Goal: Task Accomplishment & Management: Complete application form

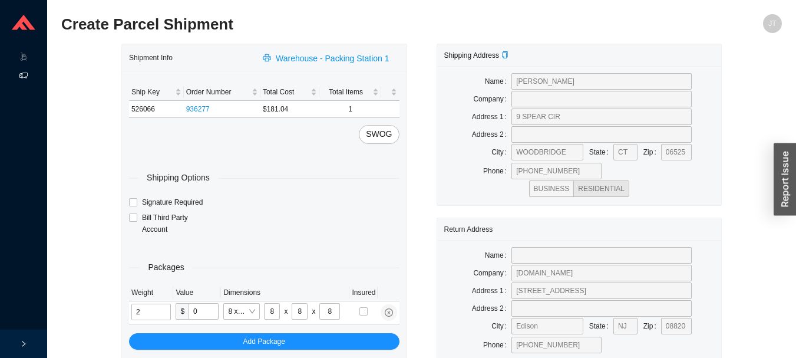
type input "1"
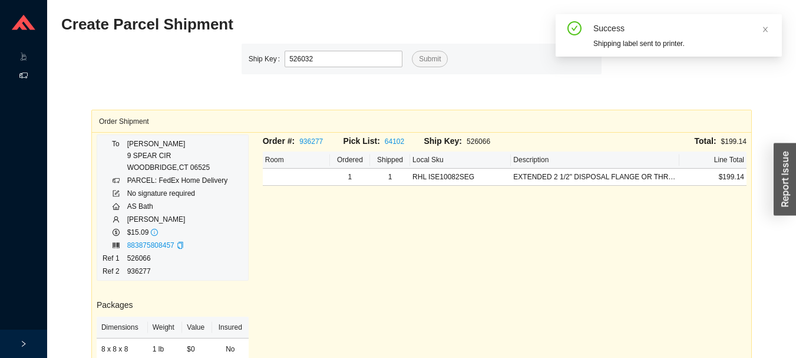
type input "526032"
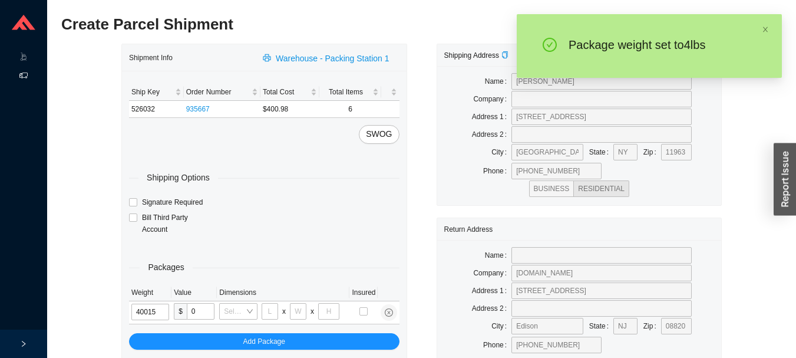
type input "4"
type input "8"
type input "4"
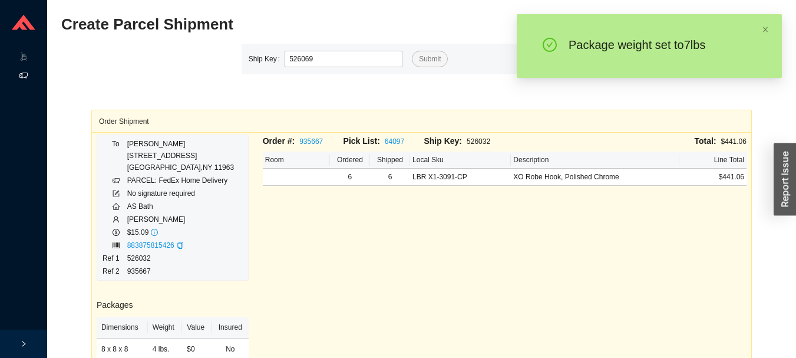
type input "526069"
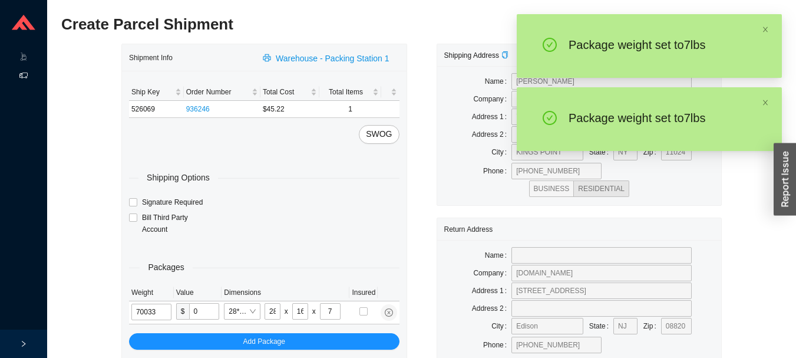
type input "7"
type input "24"
type input "14"
type input "4"
type input "7"
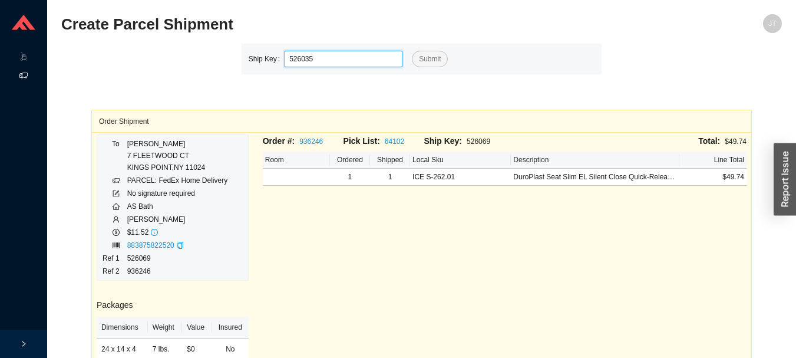
type input "526035"
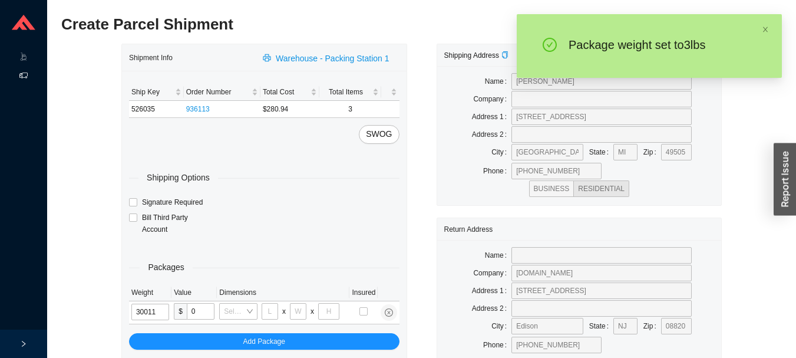
type input "3"
type input "14"
type input "7"
type input "3"
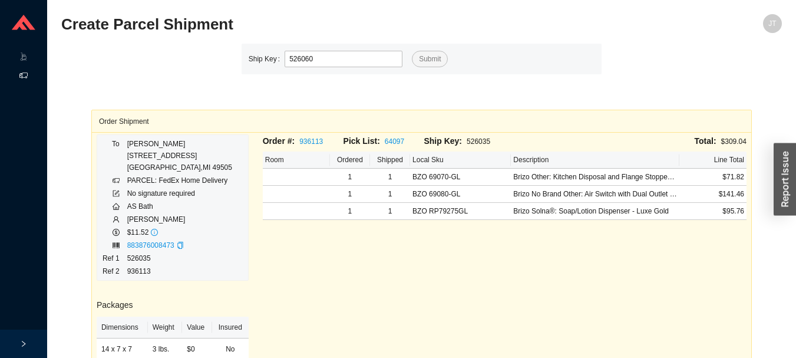
type input "526060"
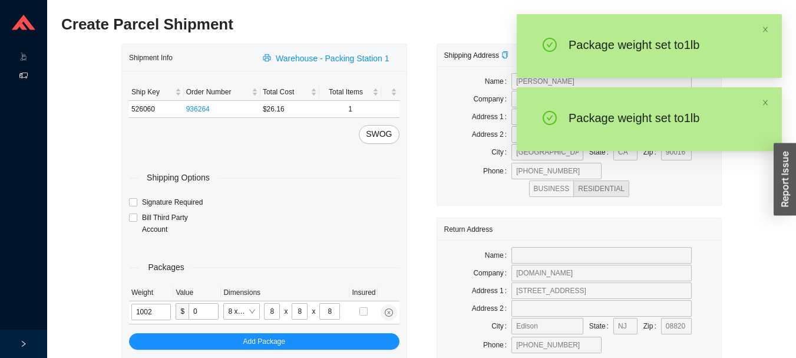
type input "1"
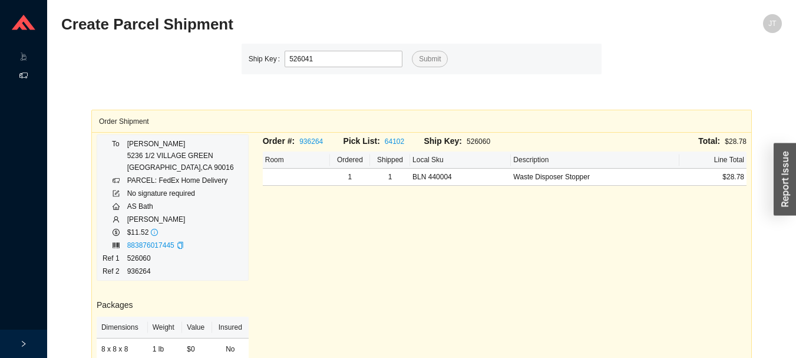
type input "526041"
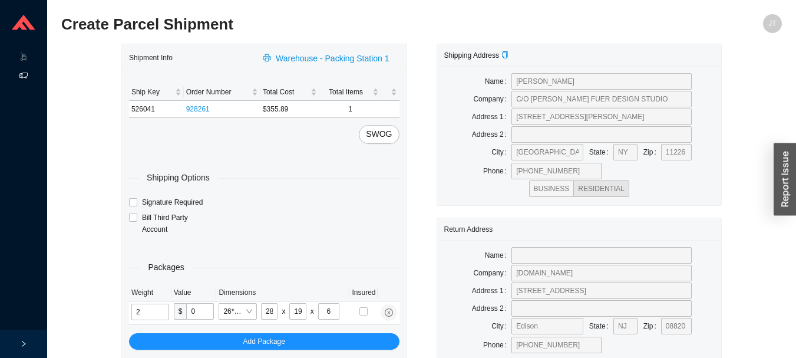
type input "7"
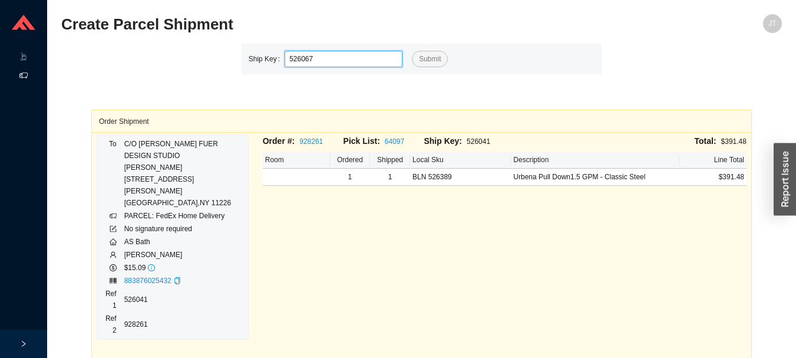
type input "526067"
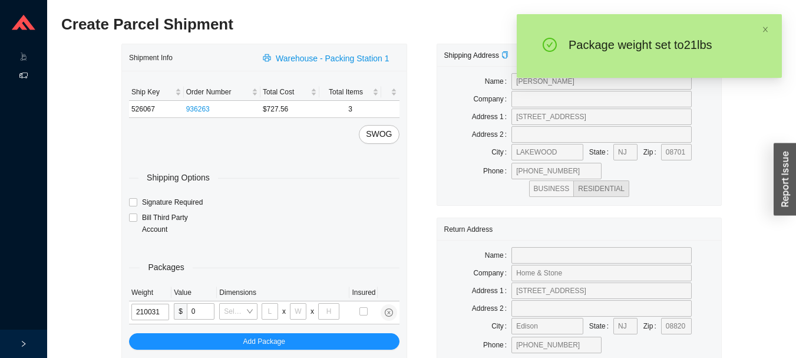
type input "21"
type input "24"
type input "16"
type input "21"
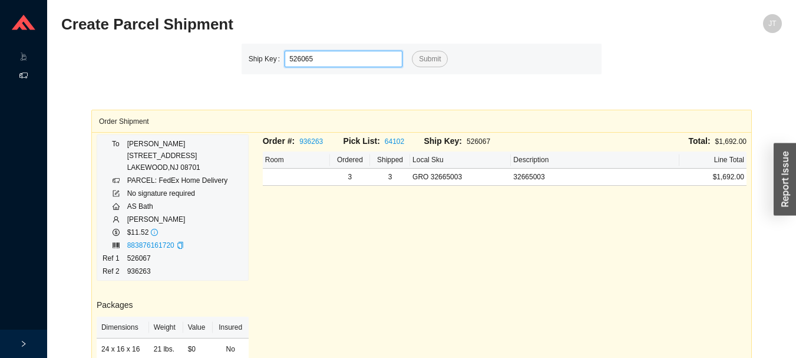
type input "526065"
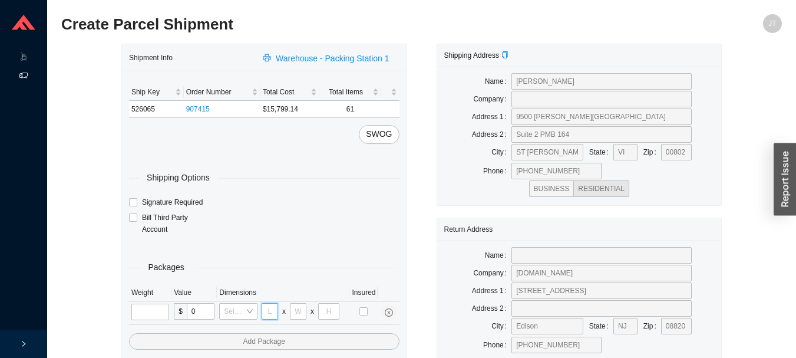
click at [270, 310] on input "tel" at bounding box center [270, 311] width 16 height 16
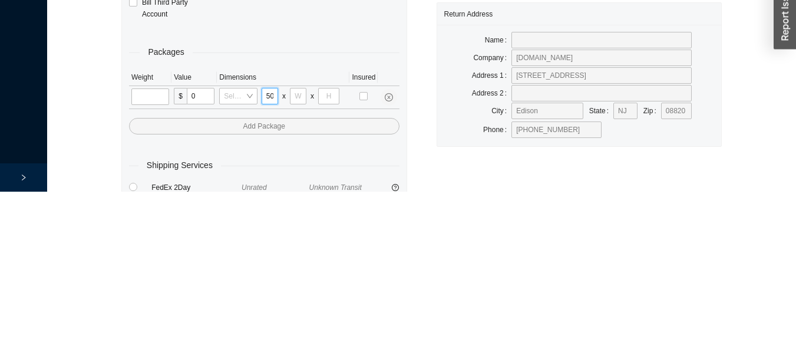
scroll to position [0, 1]
type input "50"
click at [297, 264] on input "tel" at bounding box center [298, 262] width 16 height 16
type input "19"
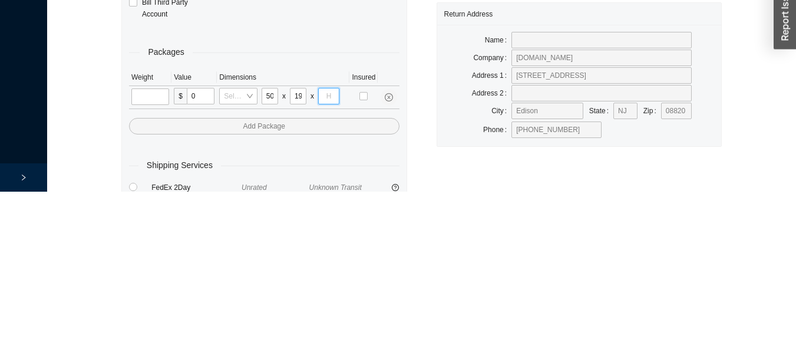
click at [330, 262] on input "tel" at bounding box center [328, 262] width 21 height 16
type input "3"
click at [148, 259] on input "tel" at bounding box center [150, 262] width 38 height 16
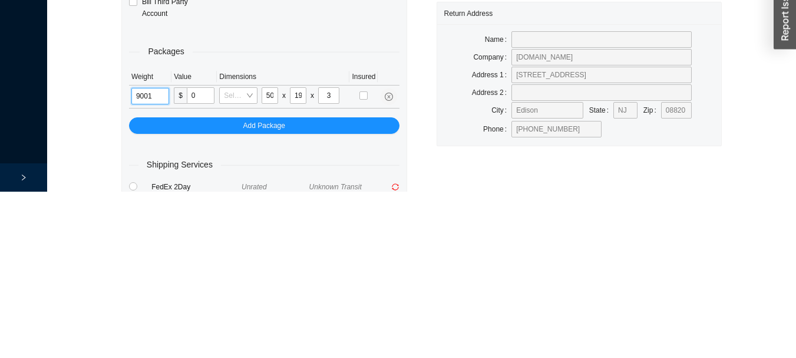
type input "9"
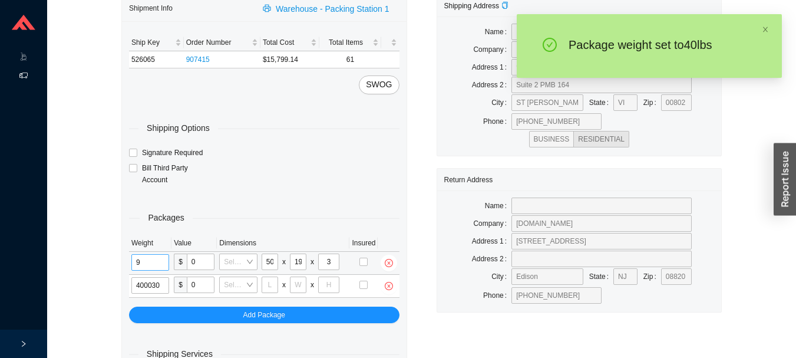
type input "40"
type input "26"
type input "20"
type input "12"
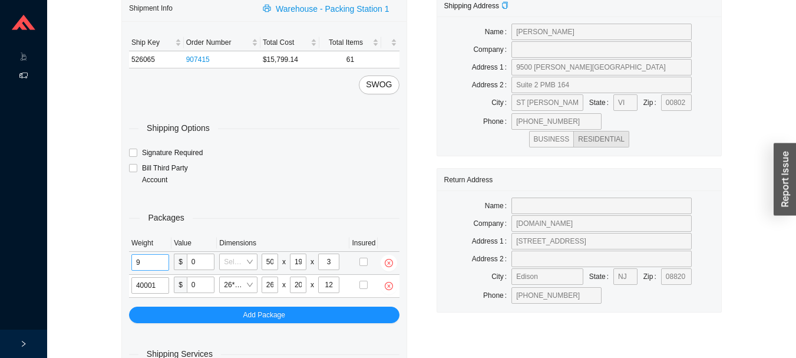
type input "40"
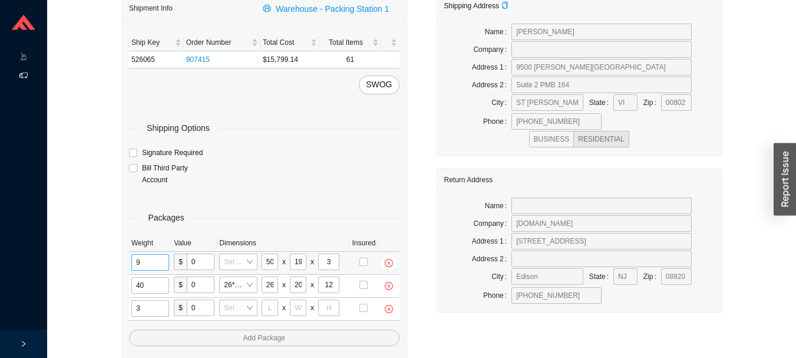
type input "30"
type input "26"
type input "20"
type input "12"
type input "1"
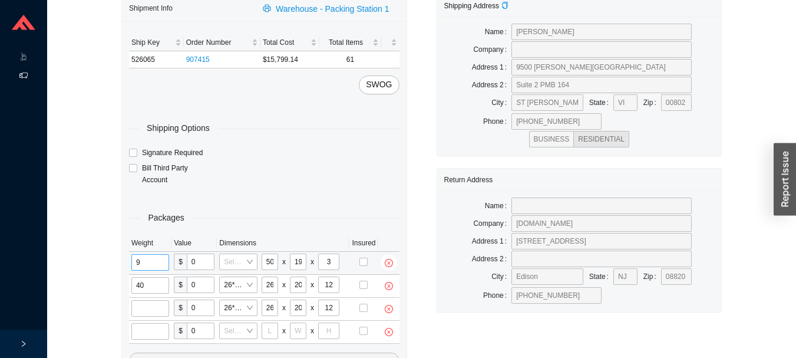
type input "29"
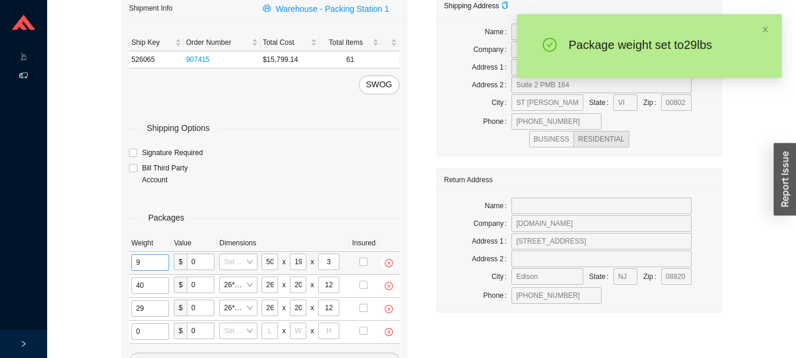
type input "2"
type input "18"
type input "8"
type input "42"
type input "29"
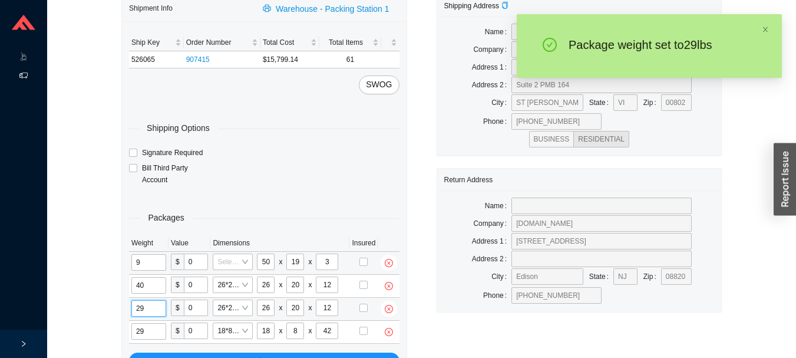
click at [158, 309] on input "29" at bounding box center [148, 308] width 35 height 16
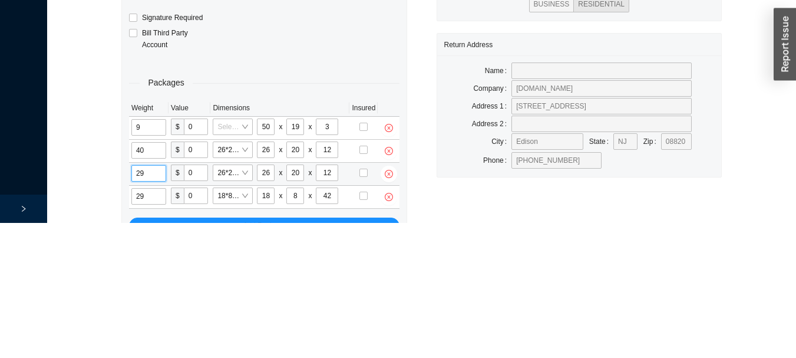
scroll to position [112, 0]
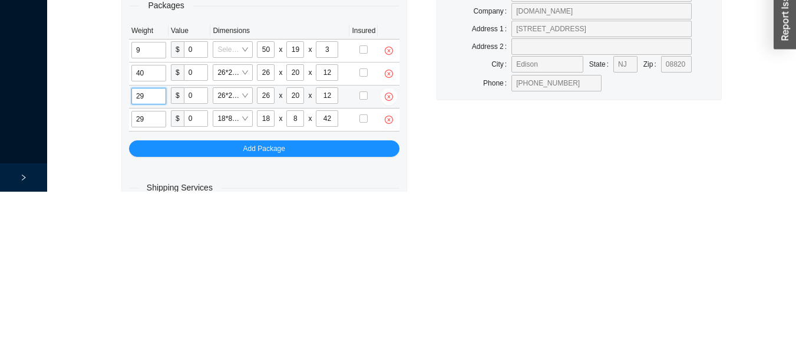
type input "2"
type input "40"
click at [154, 287] on input "29" at bounding box center [148, 285] width 35 height 16
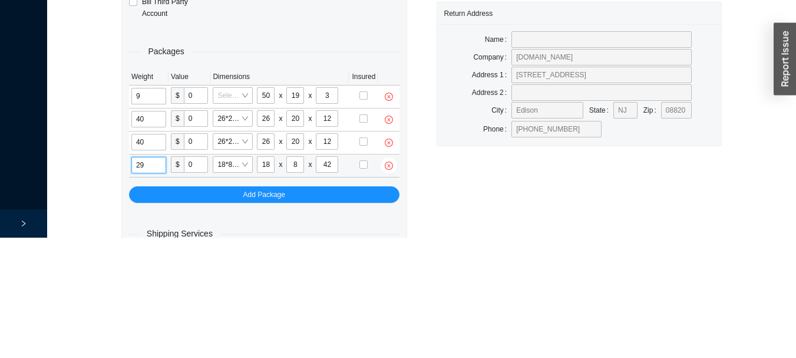
scroll to position [135, 0]
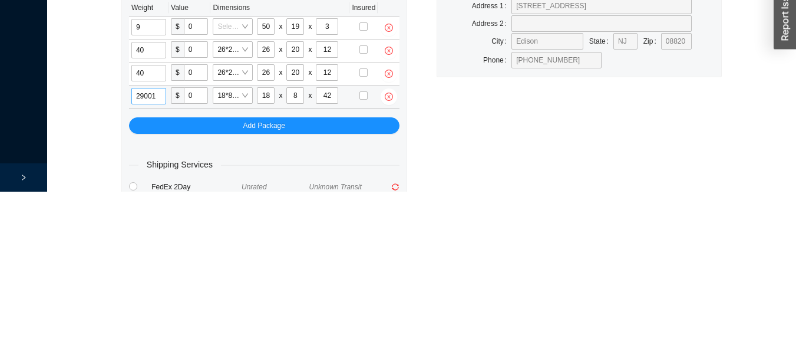
type input "29"
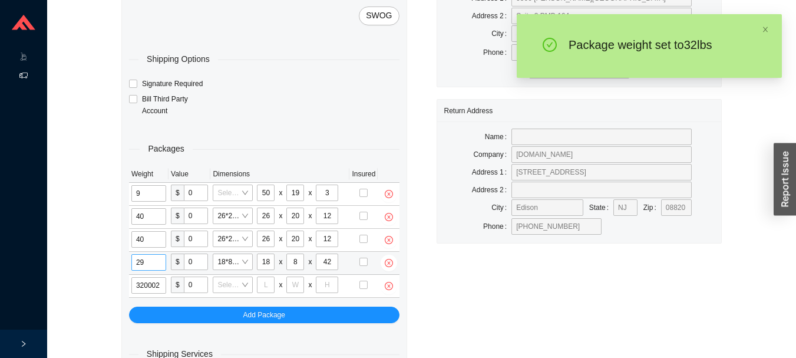
type input "32"
type input "18"
type input "8"
type input "42"
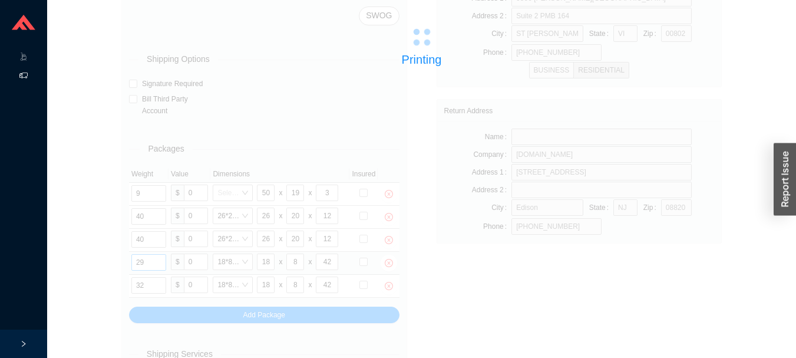
scroll to position [166, 0]
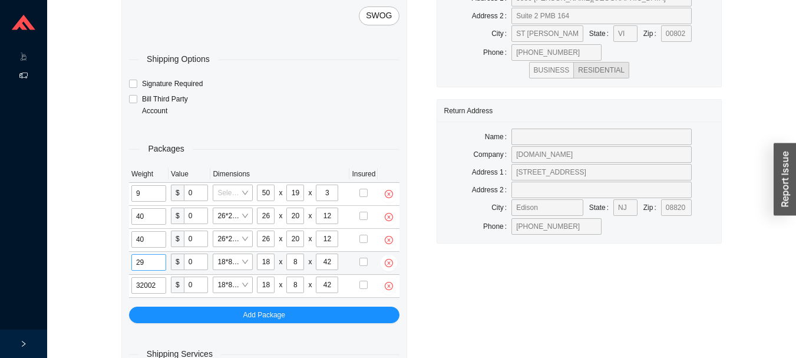
type input "32"
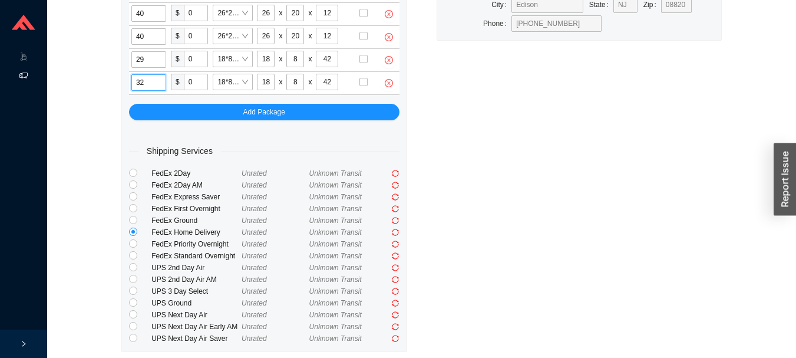
scroll to position [405, 0]
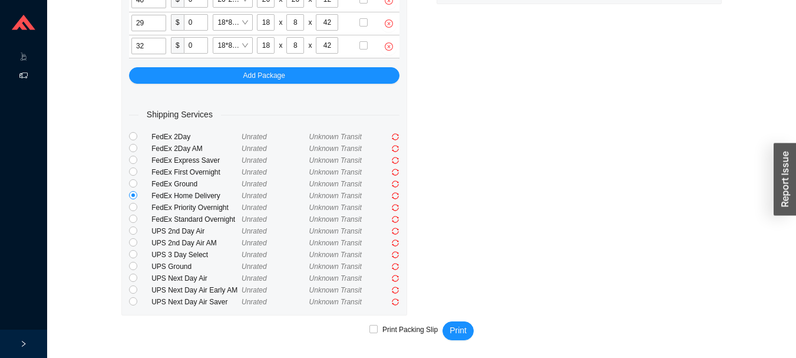
click at [382, 253] on div at bounding box center [387, 255] width 22 height 12
click at [393, 223] on icon "sync" at bounding box center [395, 219] width 7 height 7
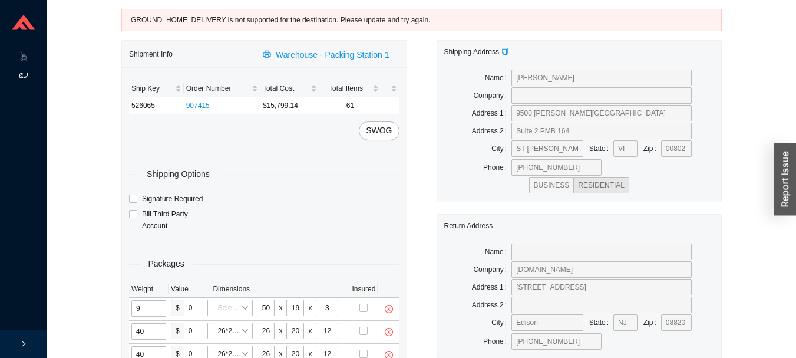
scroll to position [0, 0]
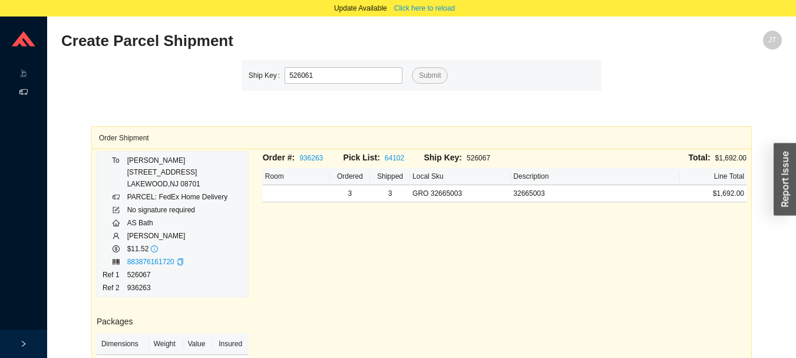
type input "526061"
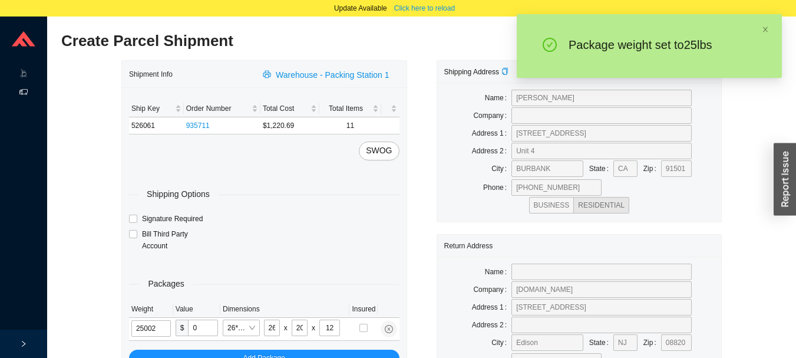
type input "25"
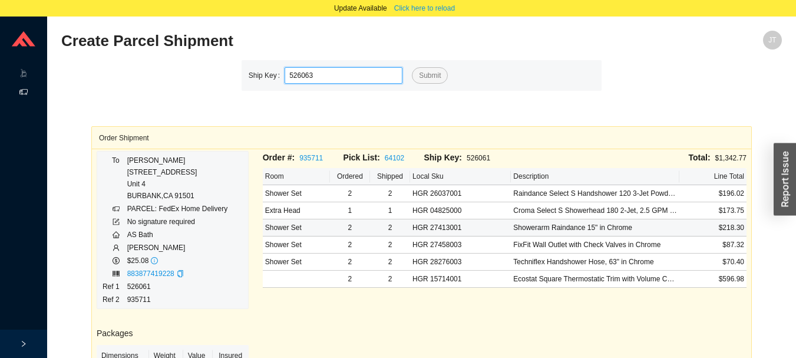
type input "526063"
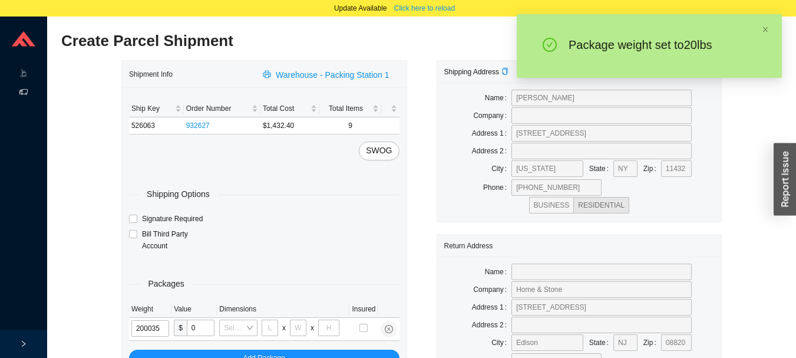
type input "20"
type input "30"
type input "15"
type input "20"
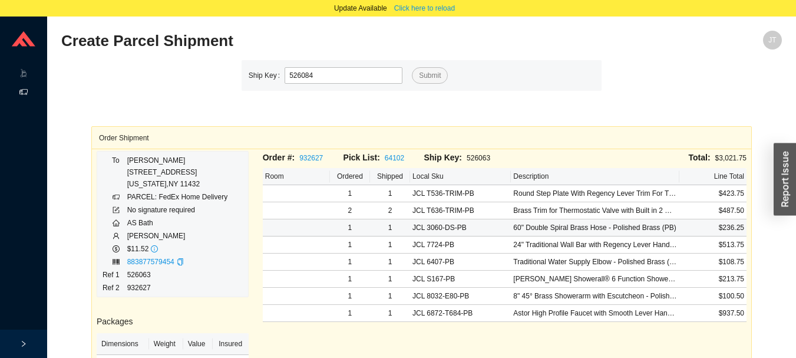
type input "526084"
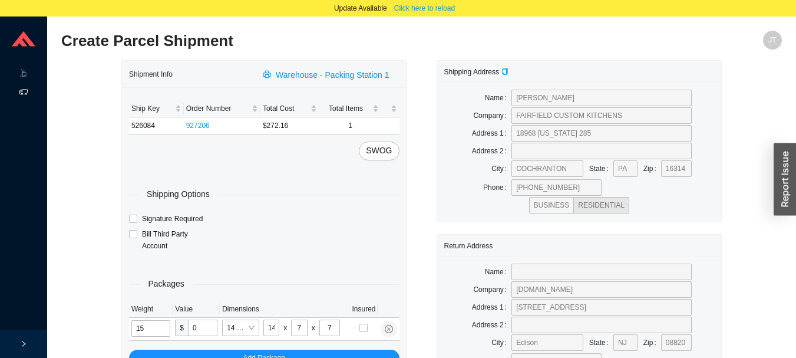
type input "2"
type input "8"
type input "2"
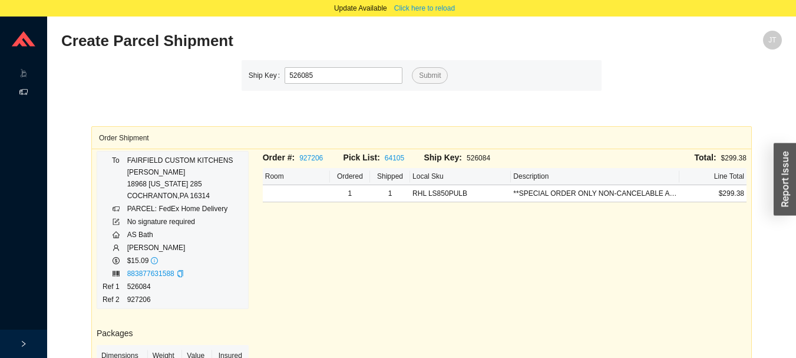
type input "526085"
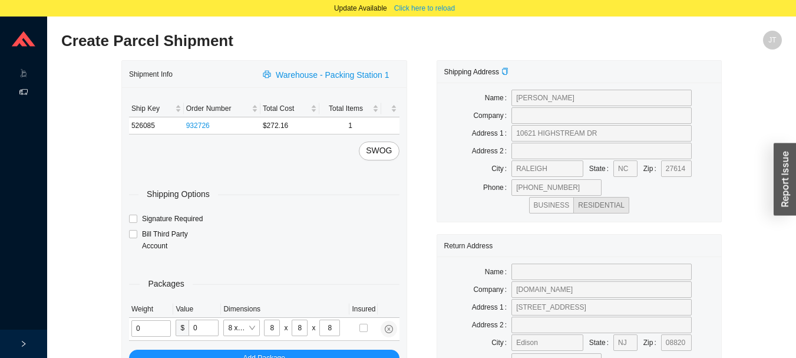
type input "2"
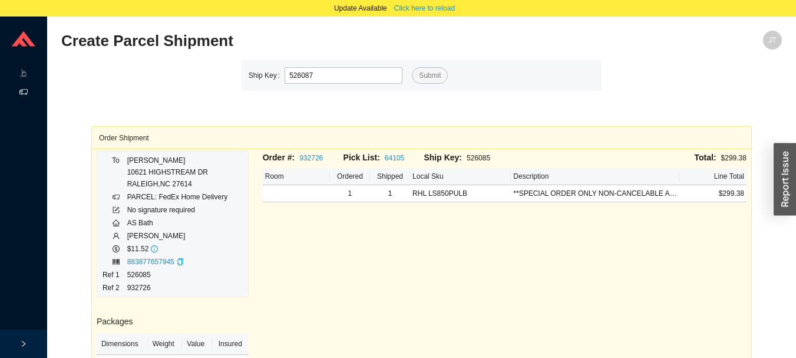
type input "526087"
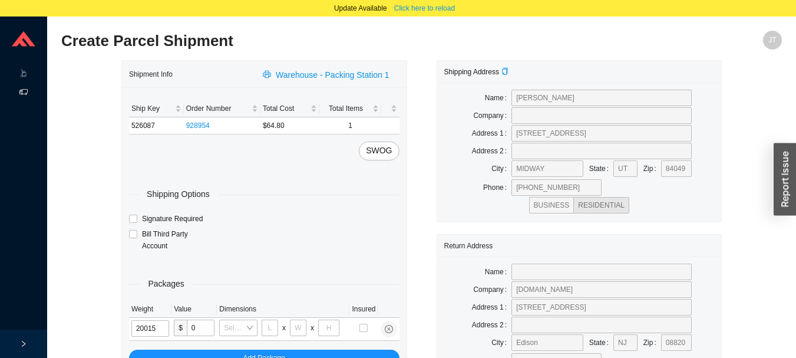
type input "2"
type input "8"
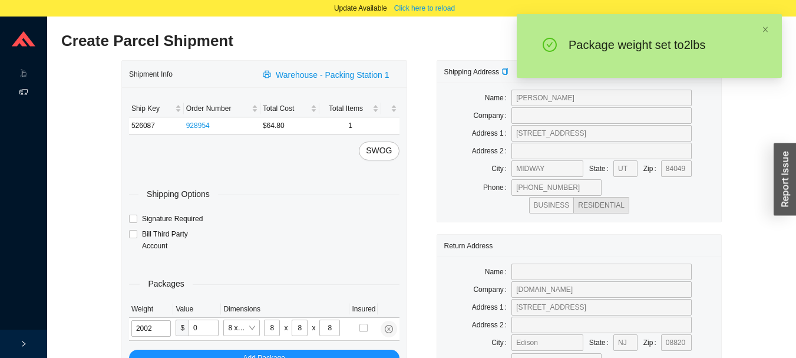
type input "2"
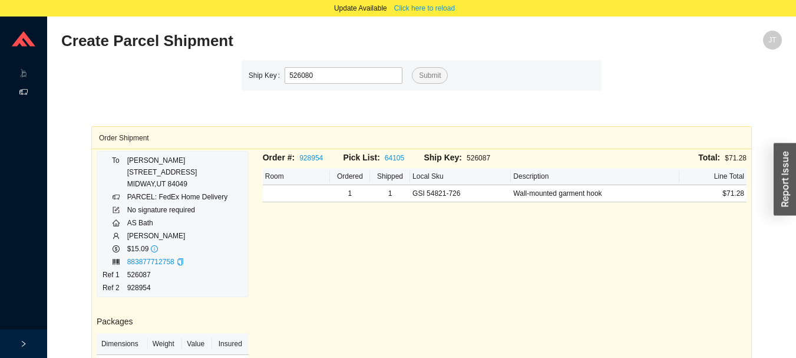
type input "526080"
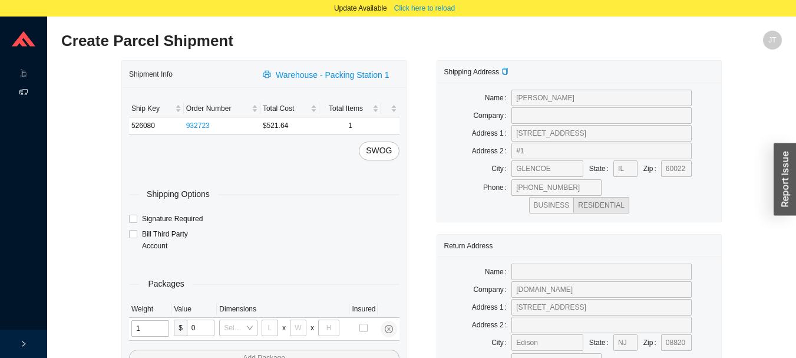
type input "12"
type input "18"
type input "12"
type input "6"
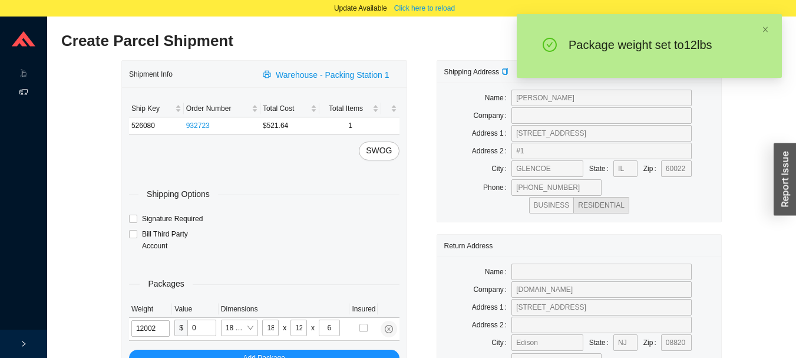
type input "12"
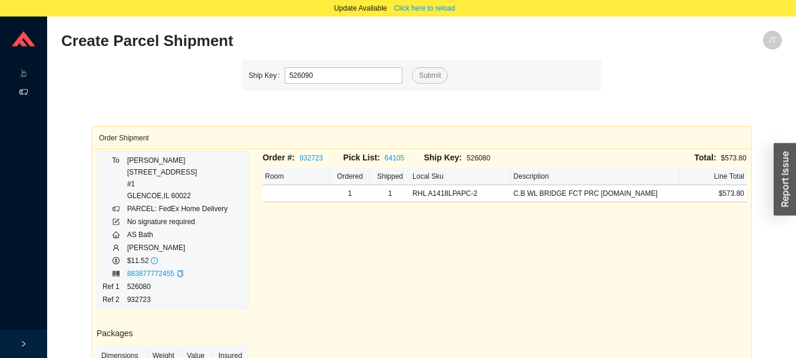
type input "526090"
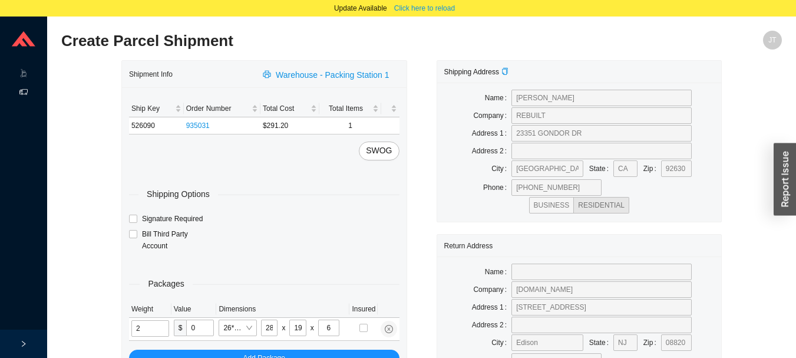
type input "10"
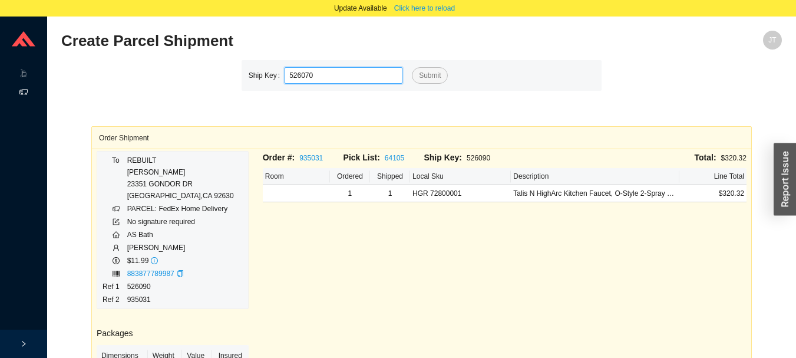
type input "526070"
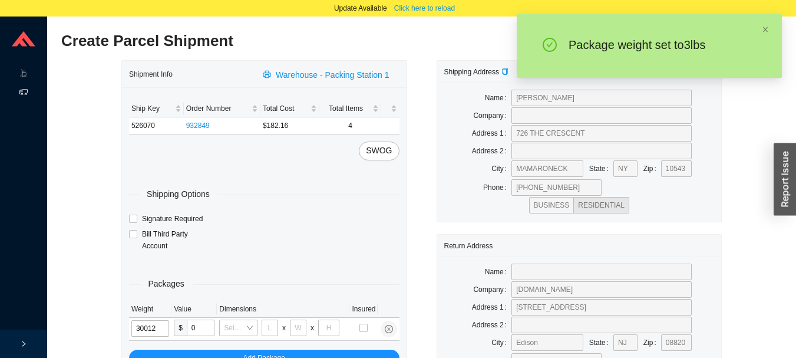
type input "3"
type input "18"
type input "12"
type input "6"
type input "3"
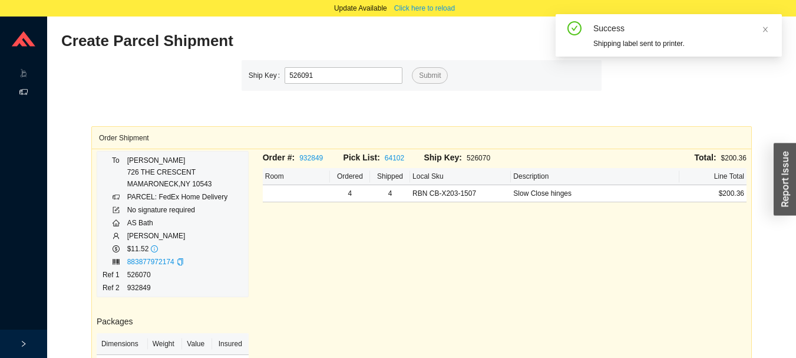
type input "526091"
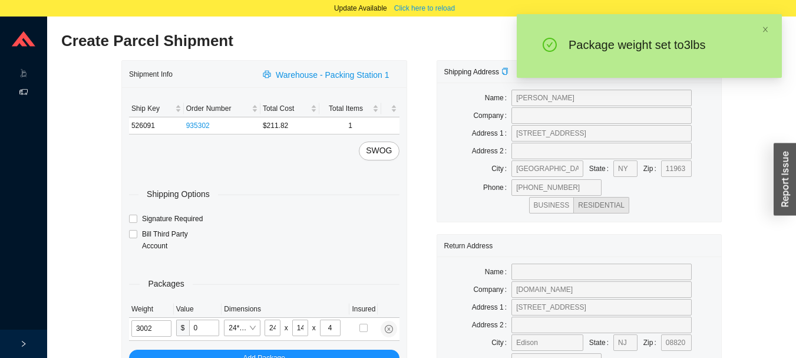
type input "3"
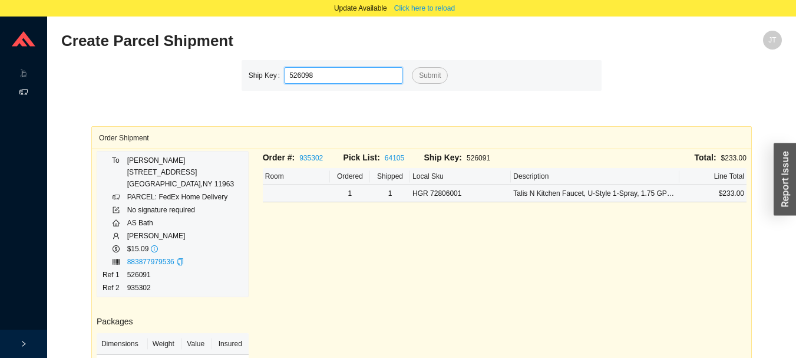
type input "526098"
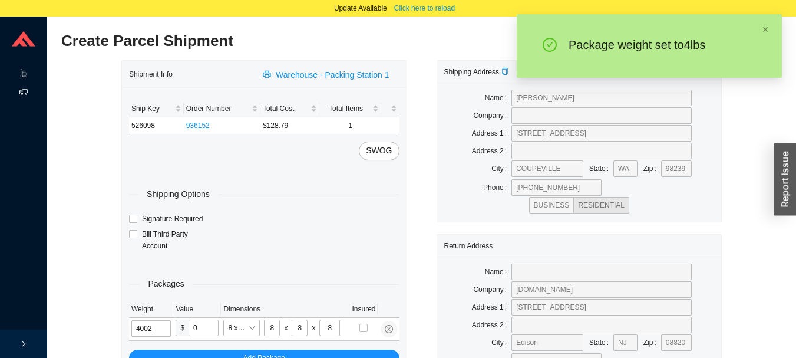
type input "4"
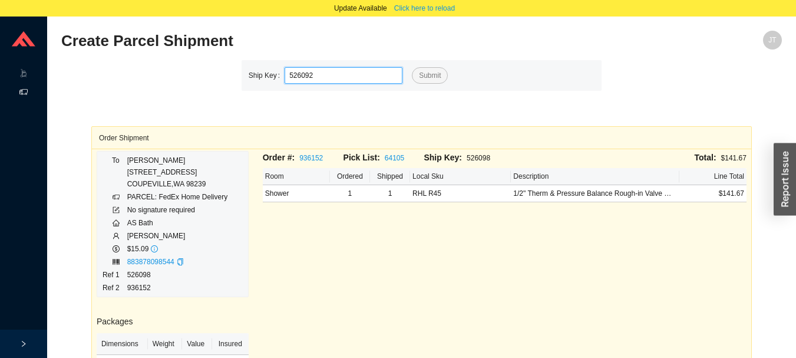
type input "526092"
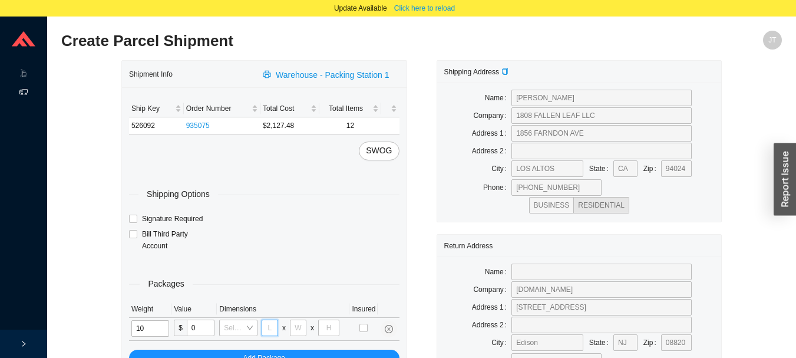
click at [272, 322] on input "tel" at bounding box center [270, 327] width 16 height 16
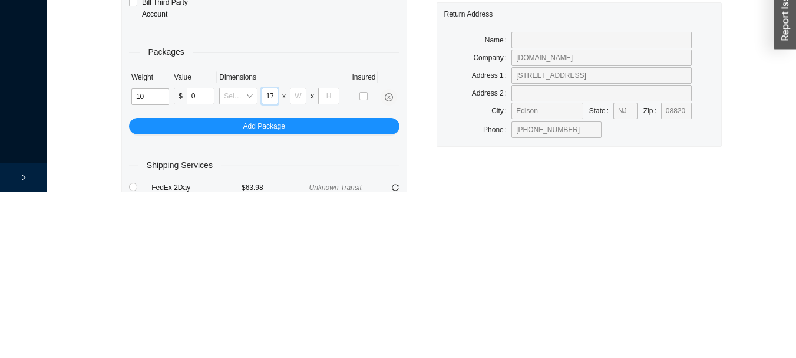
scroll to position [0, 1]
type input "17"
click at [299, 262] on input "tel" at bounding box center [298, 262] width 16 height 16
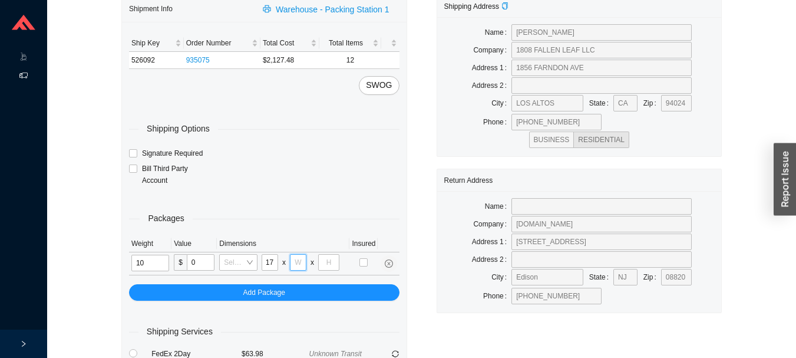
scroll to position [0, 0]
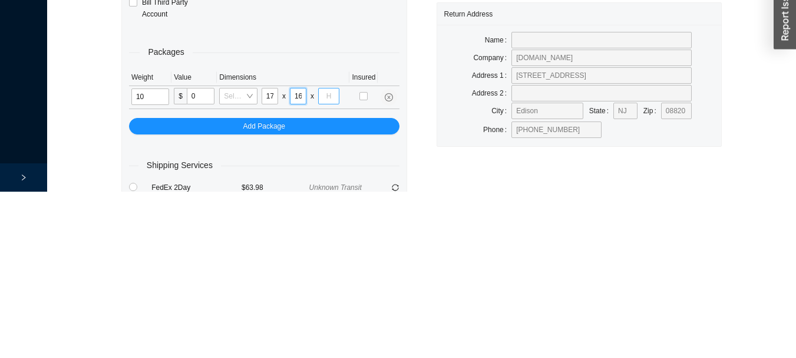
type input "16"
click at [327, 259] on input "tel" at bounding box center [328, 262] width 21 height 16
type input "11"
click at [315, 190] on div "Packages Weight Value Dimensions Insured 10 $ 0 Select a box 17 x 16 x 11 Add P…" at bounding box center [264, 243] width 270 height 112
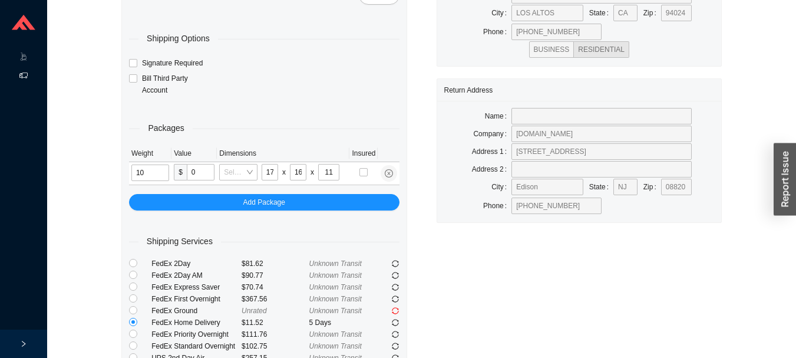
scroll to position [164, 0]
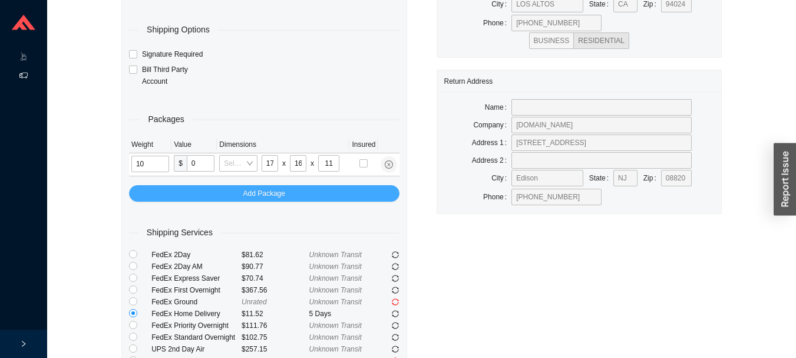
click at [336, 191] on button "Add Package" at bounding box center [264, 193] width 270 height 16
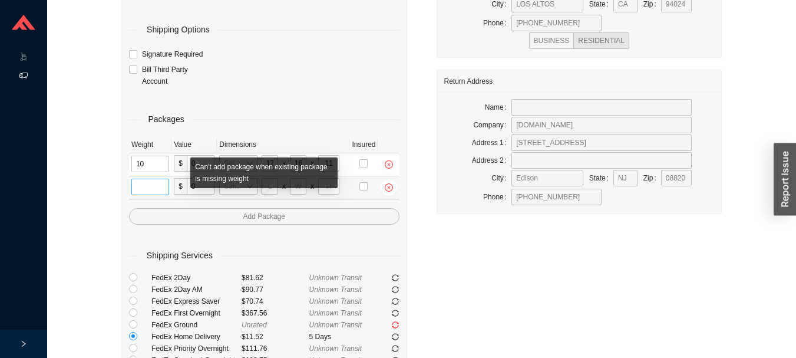
click at [157, 188] on input "tel" at bounding box center [150, 186] width 38 height 16
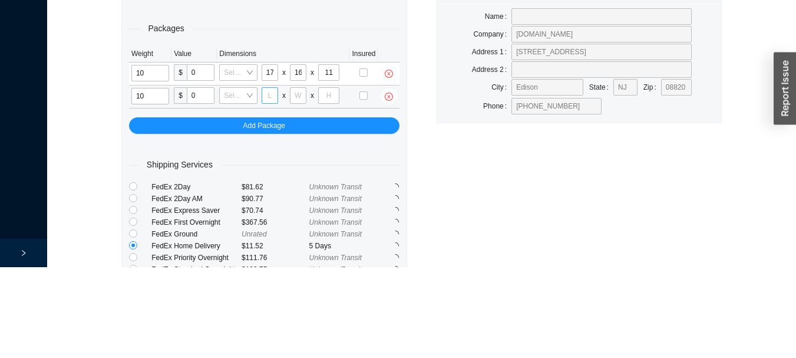
type input "10"
click at [270, 188] on input "tel" at bounding box center [270, 186] width 16 height 16
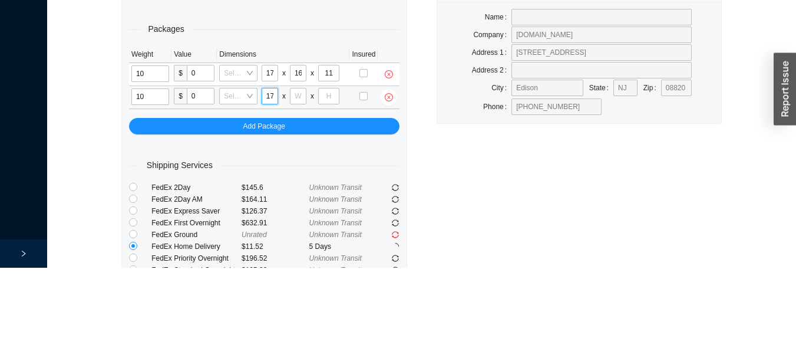
scroll to position [0, 1]
type input "17"
click at [300, 184] on input "tel" at bounding box center [298, 186] width 16 height 16
type input "16"
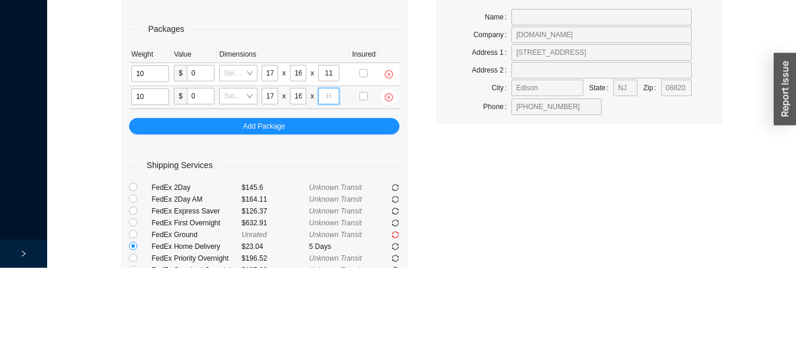
click at [330, 180] on input "tel" at bounding box center [328, 186] width 21 height 16
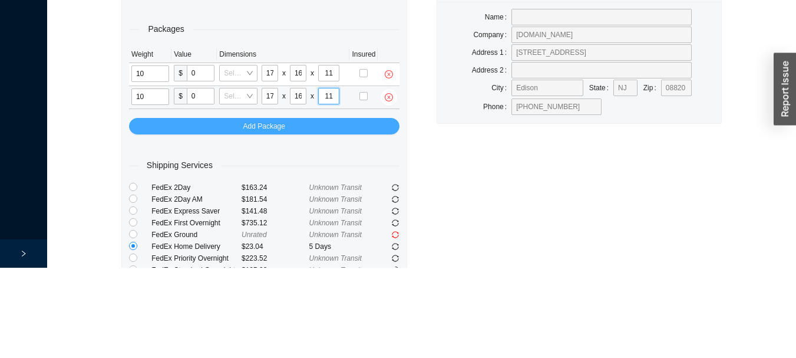
type input "11"
click at [366, 221] on button "Add Package" at bounding box center [264, 216] width 270 height 16
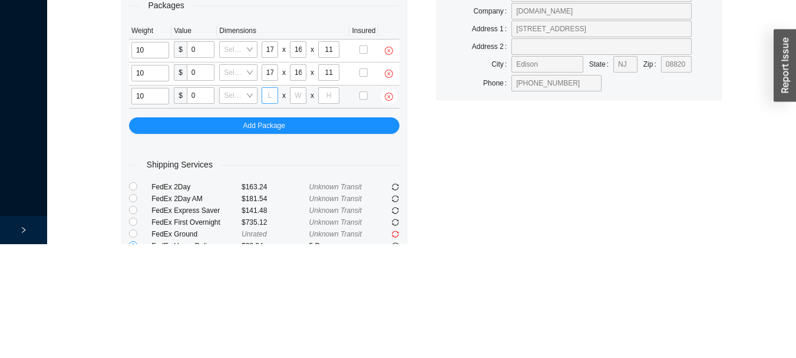
type input "10"
click at [270, 207] on input "tel" at bounding box center [270, 209] width 16 height 16
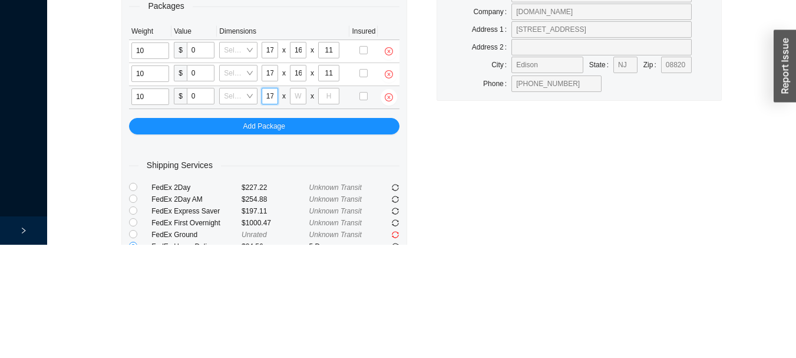
scroll to position [0, 1]
type input "17"
click at [297, 208] on input "tel" at bounding box center [298, 209] width 16 height 16
type input "16"
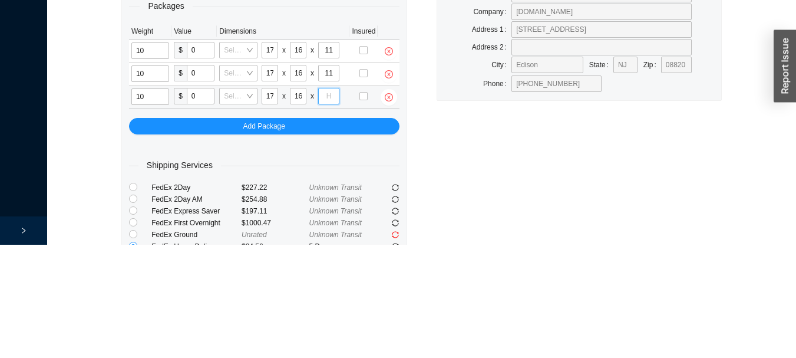
click at [327, 210] on input "tel" at bounding box center [328, 209] width 21 height 16
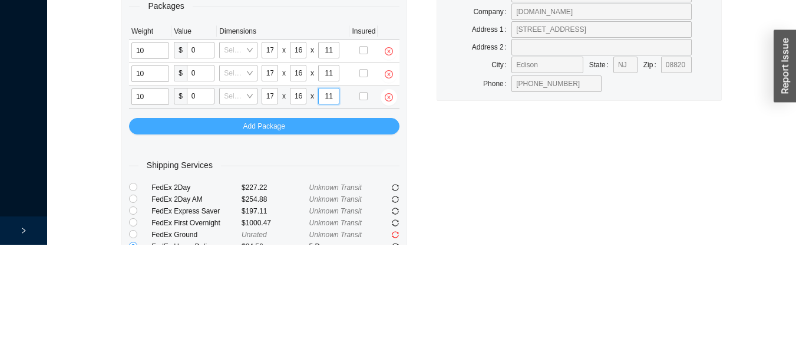
type input "11"
click at [306, 235] on button "Add Package" at bounding box center [264, 239] width 270 height 16
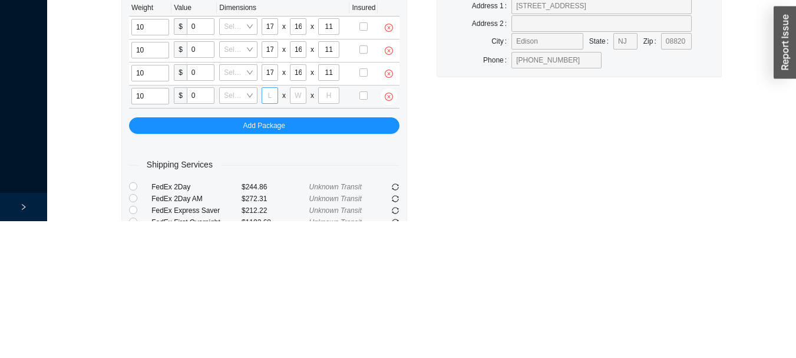
type input "10"
click at [272, 237] on input "tel" at bounding box center [270, 232] width 16 height 16
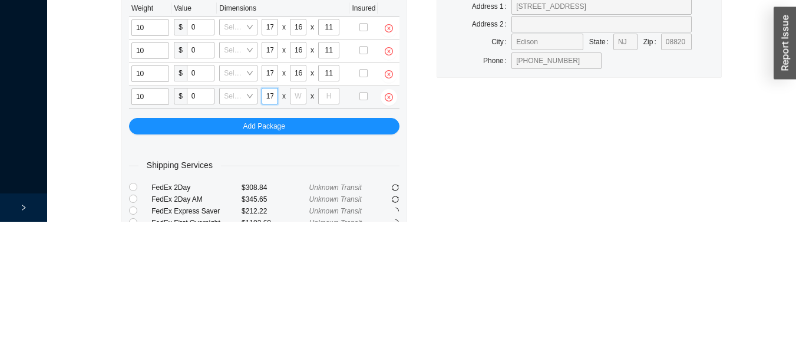
scroll to position [0, 1]
type input "17"
click at [297, 232] on input "tel" at bounding box center [298, 232] width 16 height 16
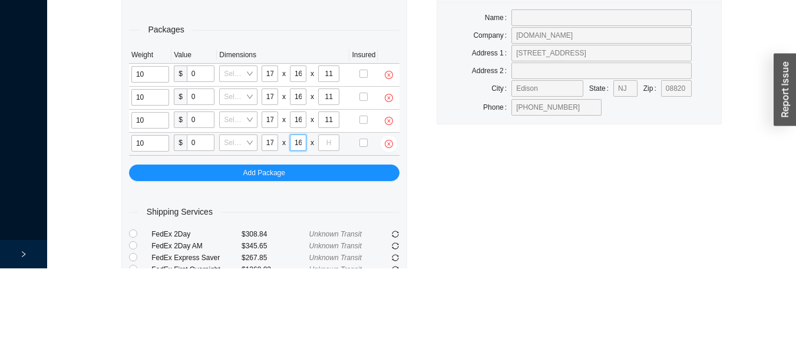
type input "16"
click at [324, 234] on input "tel" at bounding box center [328, 232] width 21 height 16
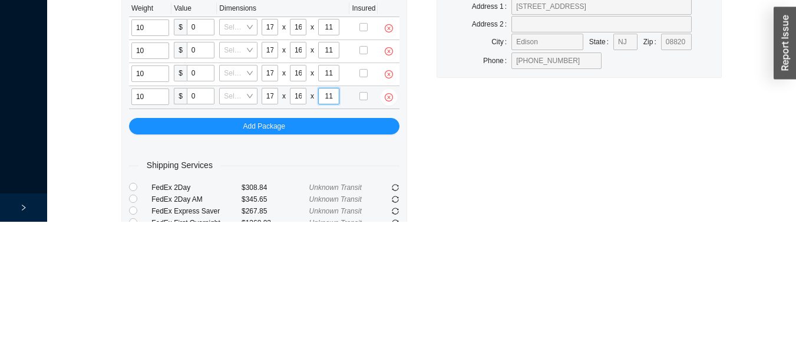
type input "11"
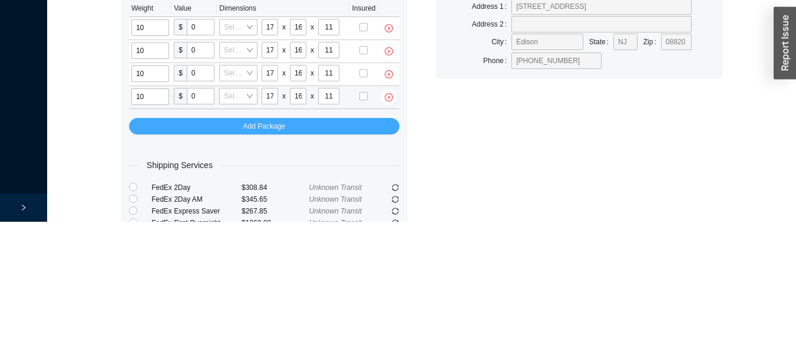
click at [347, 260] on button "Add Package" at bounding box center [264, 262] width 270 height 16
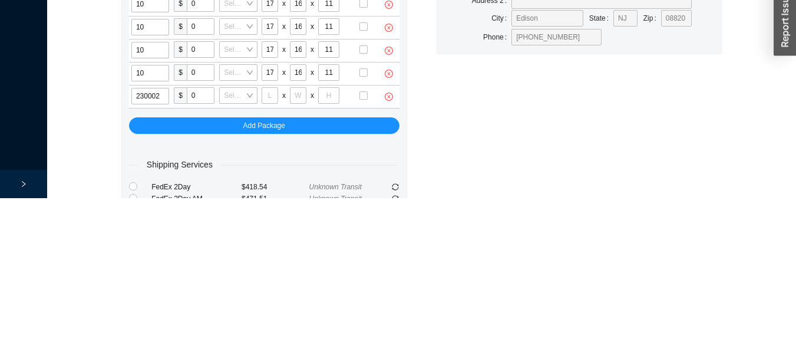
type input "23"
type input "18"
type input "8"
type input "42"
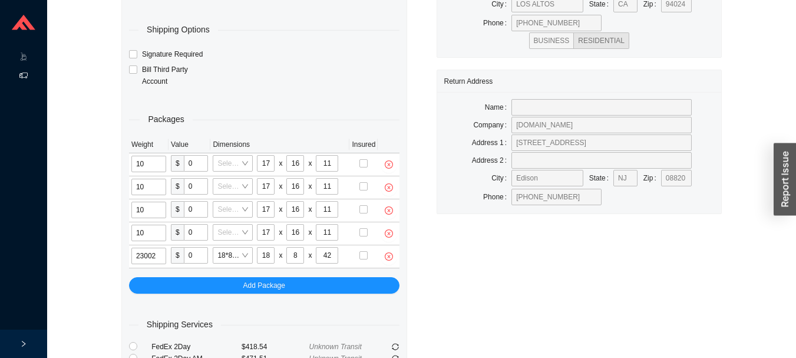
type input "23"
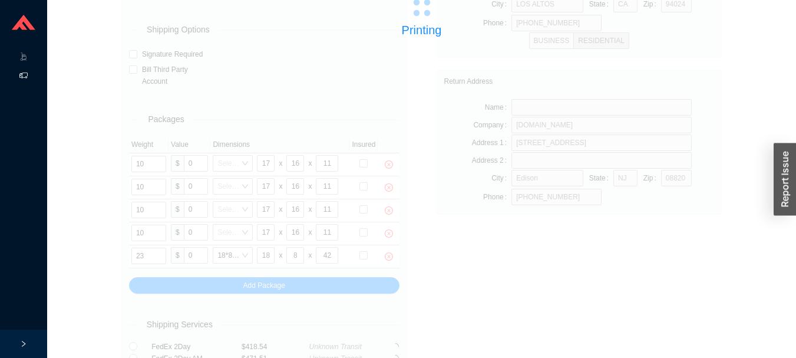
scroll to position [16, 0]
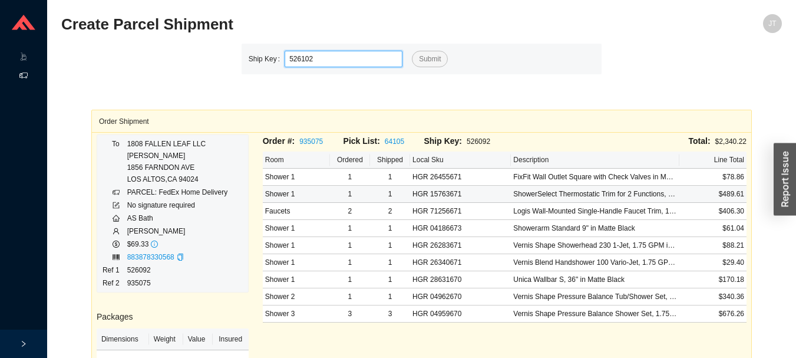
type input "526102"
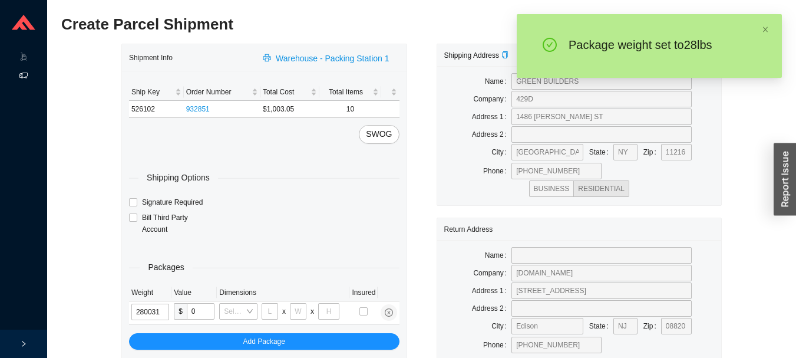
type input "28"
type input "24"
type input "16"
type input "28"
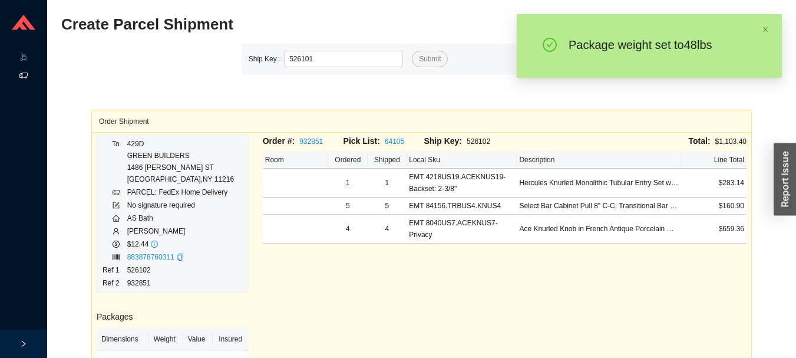
type input "526101"
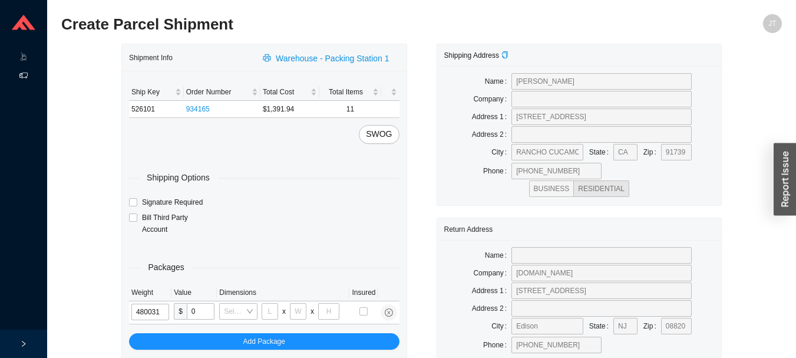
type input "48"
type input "24"
type input "16"
type input "48"
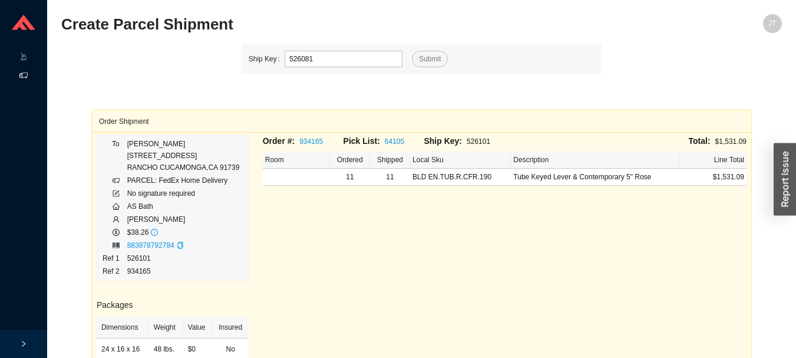
type input "526081"
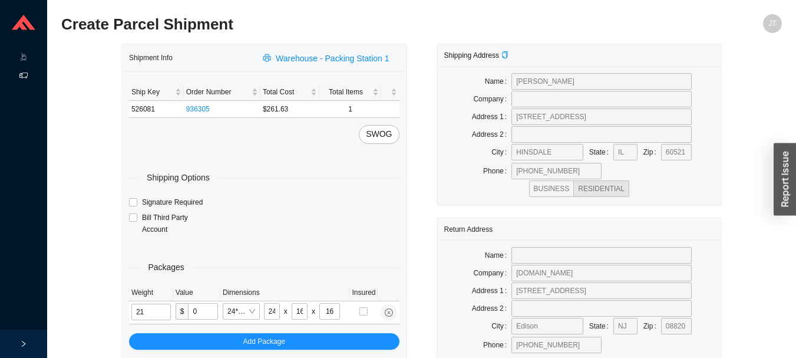
type input "11"
type input "18"
type input "12"
type input "11"
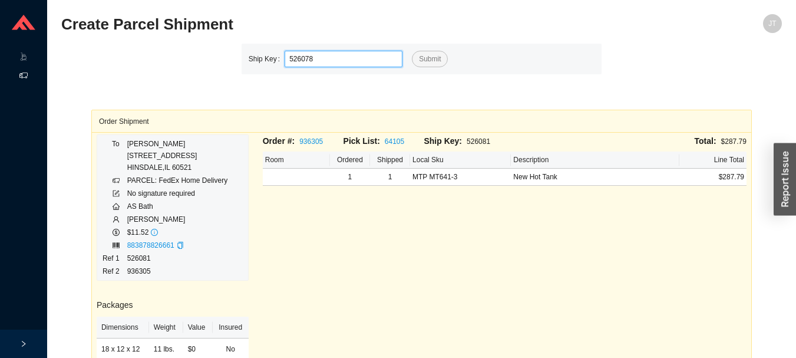
type input "526078"
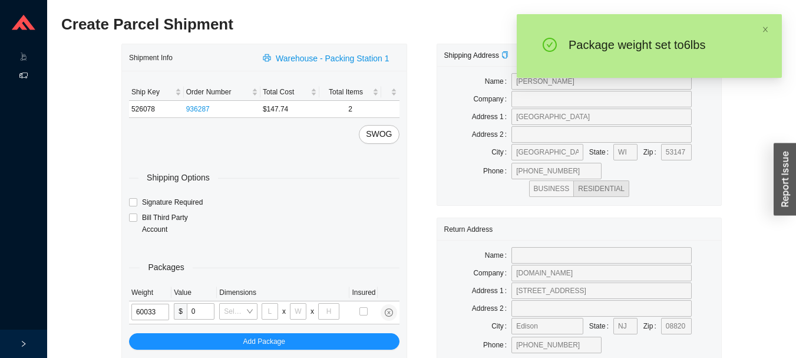
type input "6"
type input "24"
type input "14"
type input "4"
type input "6"
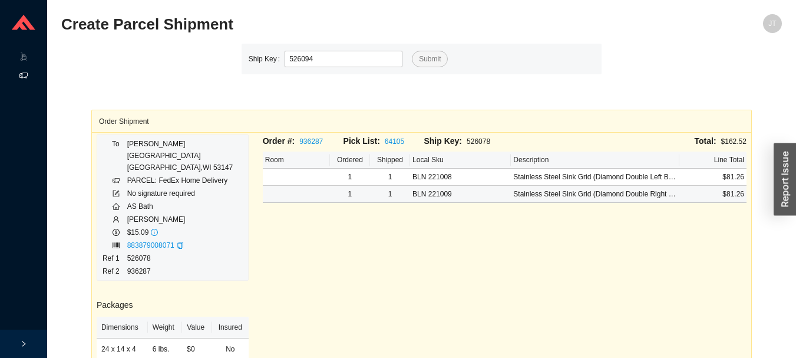
type input "526094"
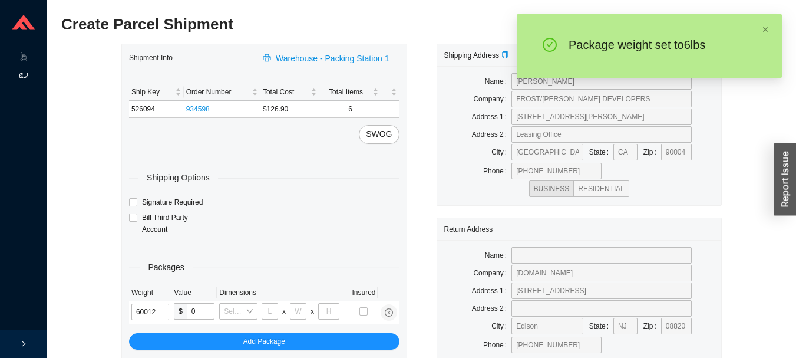
type input "6"
type input "18"
type input "12"
type input "6"
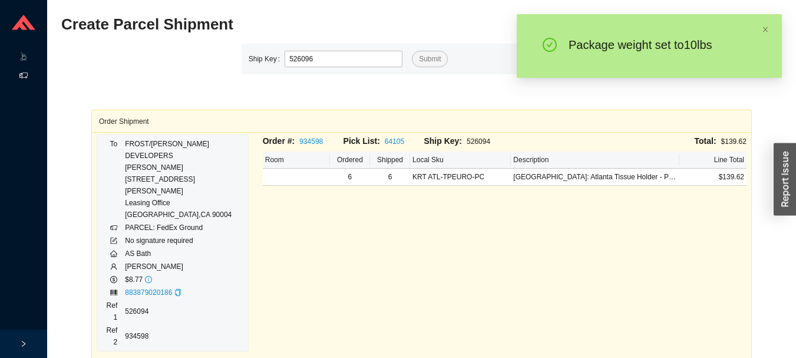
type input "526096"
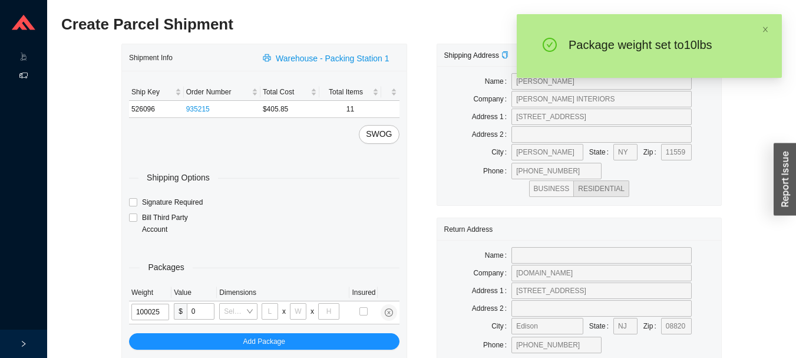
type input "10"
type input "28"
type input "16"
type input "7"
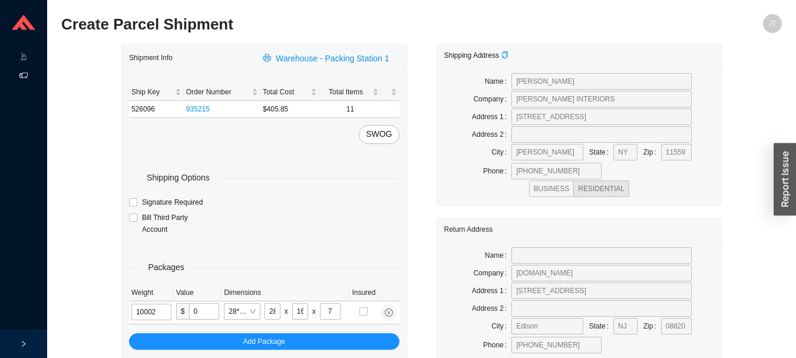
type input "10"
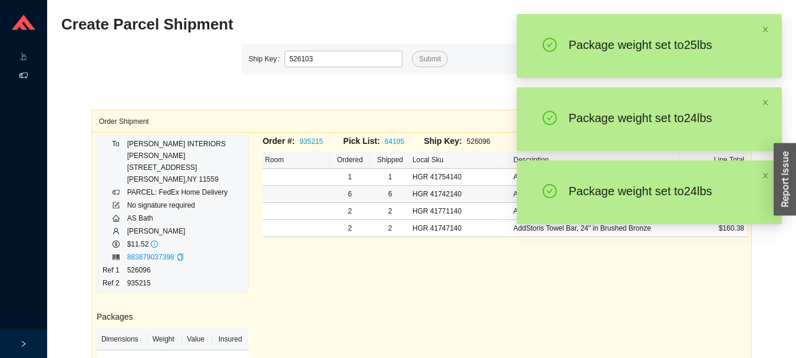
type input "526103"
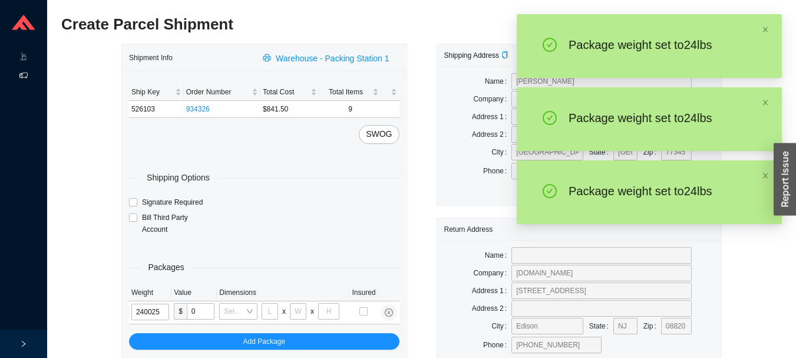
type input "24"
type input "28"
type input "16"
type input "7"
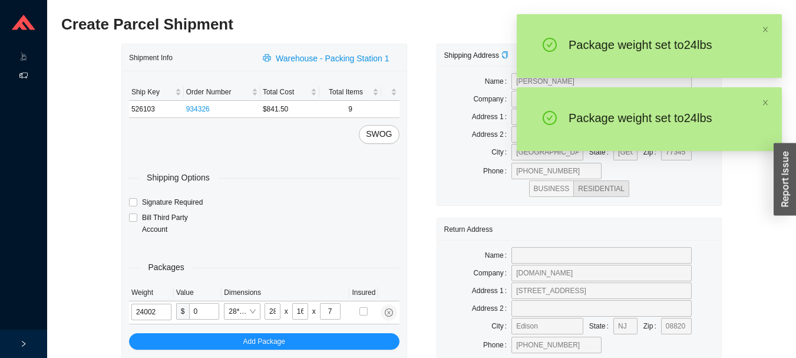
type input "24"
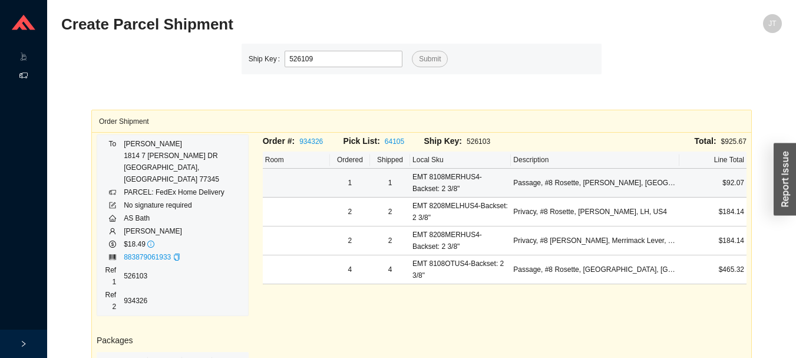
type input "526109"
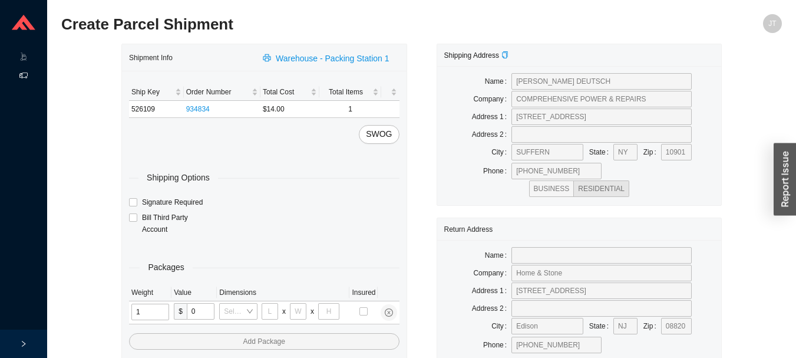
type input "11"
type input "14"
type input "7"
type input "1"
